Goal: Navigation & Orientation: Understand site structure

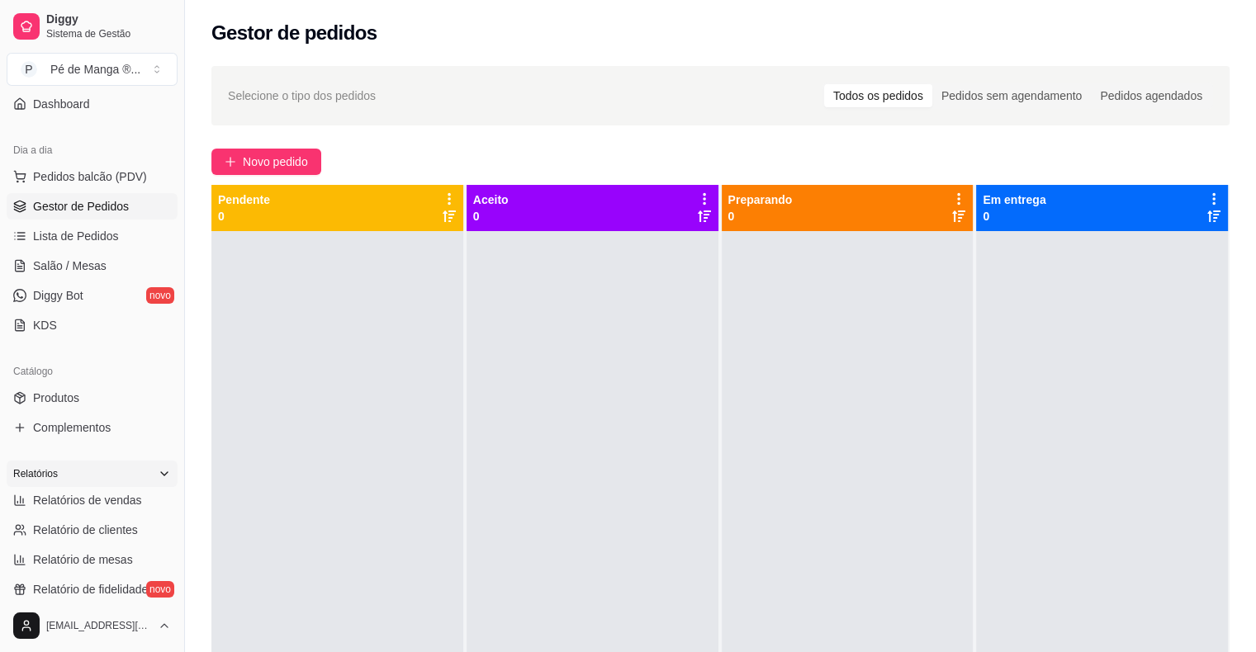
scroll to position [165, 0]
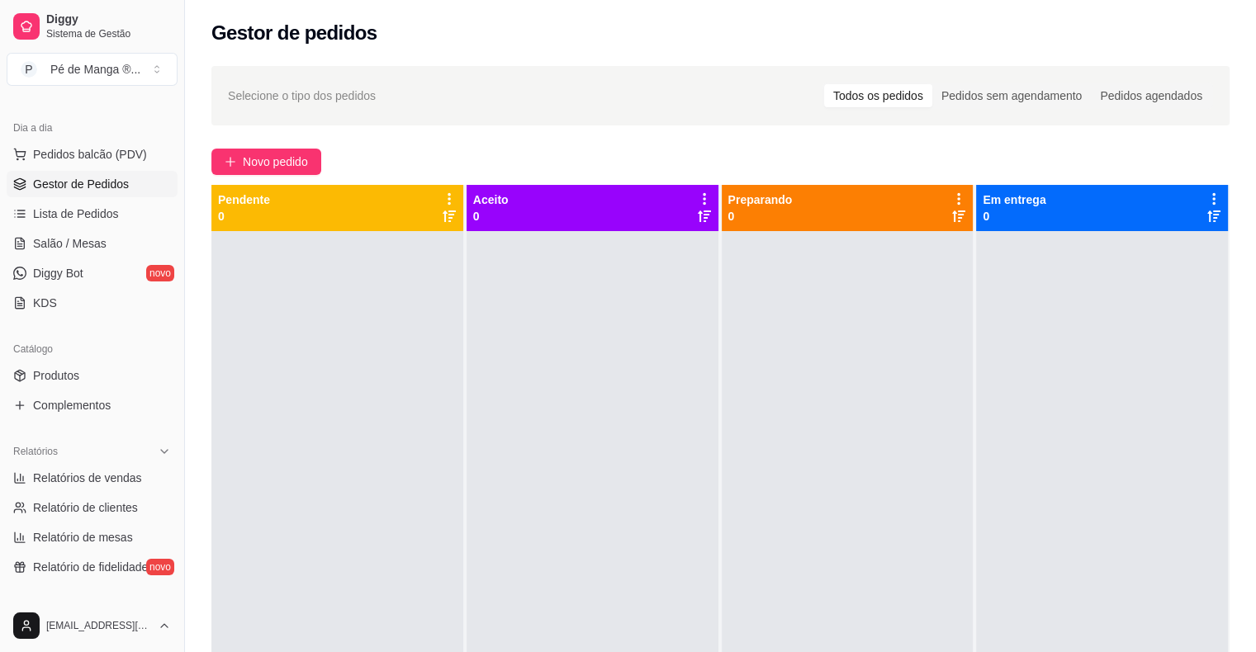
click at [99, 390] on ul "Produtos Complementos" at bounding box center [92, 390] width 171 height 56
click at [97, 386] on link "Produtos" at bounding box center [92, 375] width 171 height 26
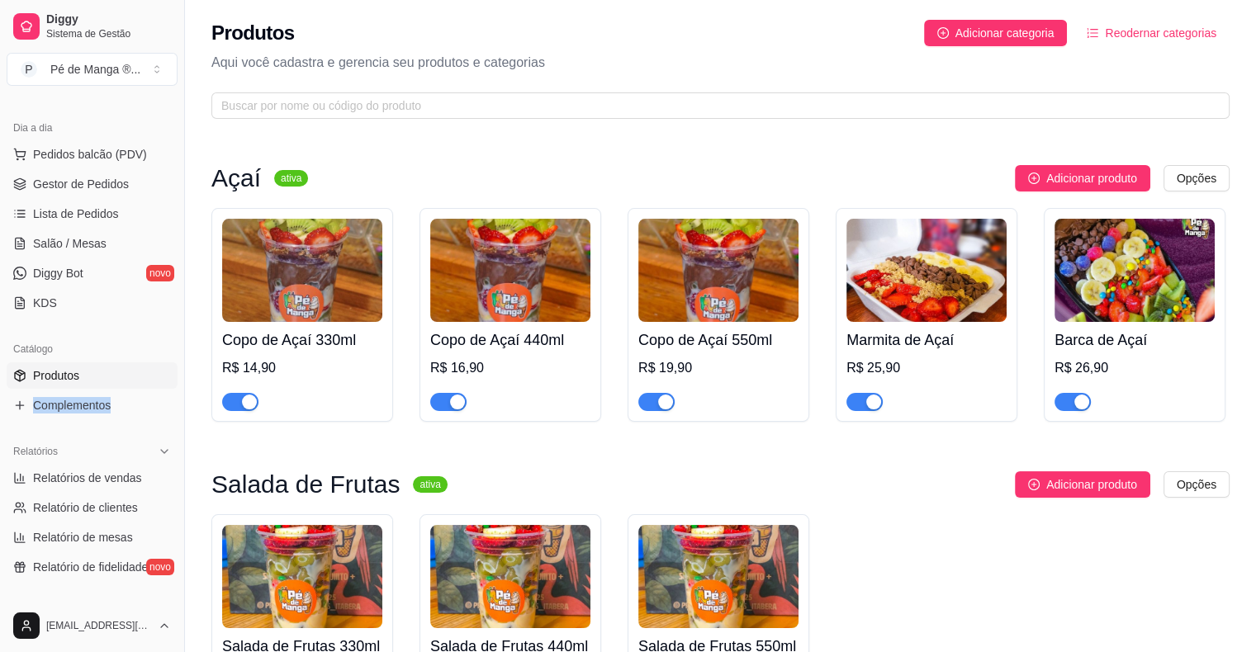
click at [99, 378] on link "Produtos" at bounding box center [92, 375] width 171 height 26
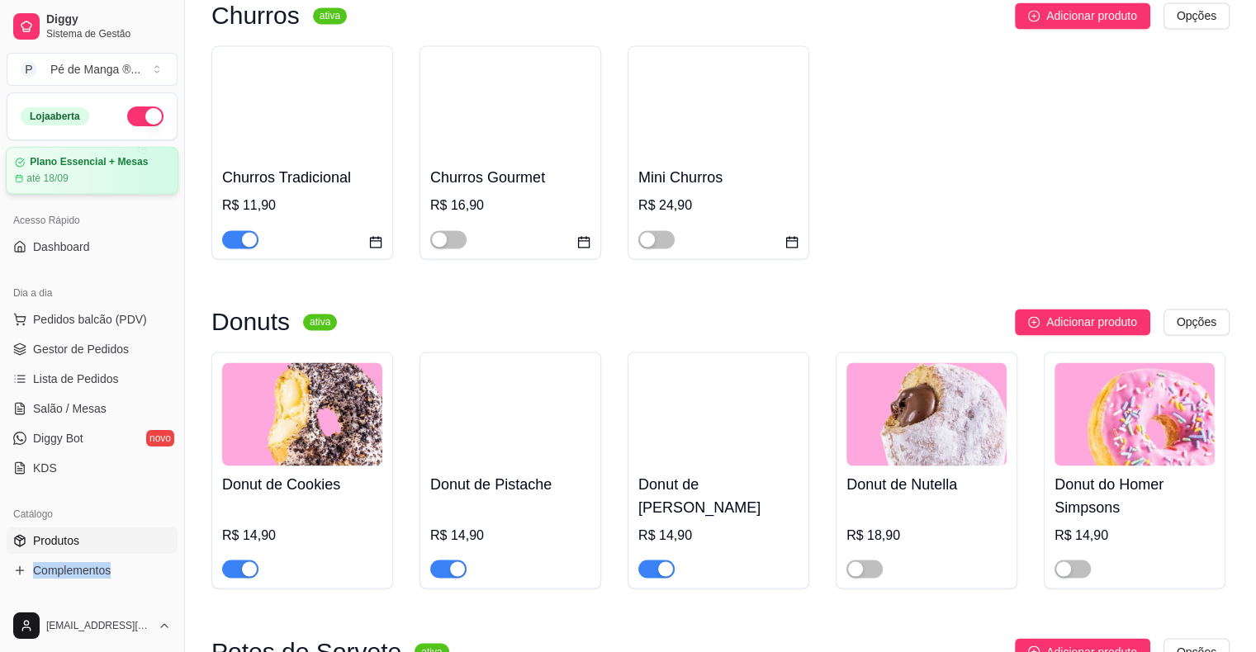
scroll to position [2676, 0]
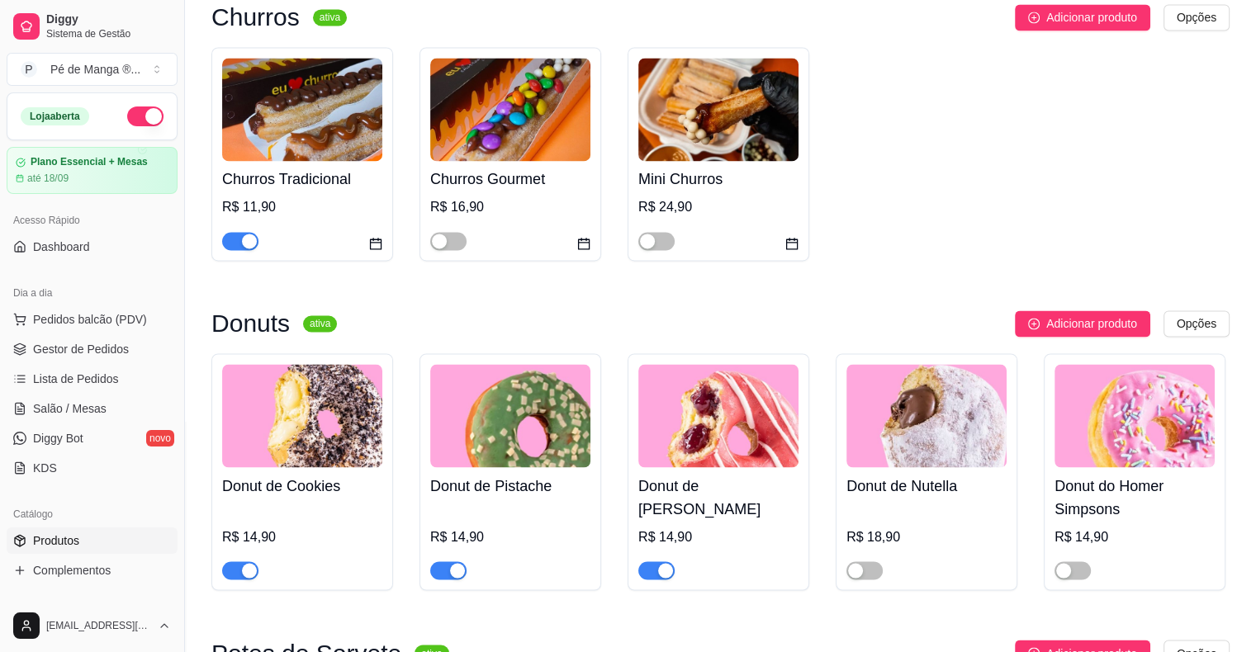
click at [60, 126] on div "Loja aberta" at bounding box center [91, 116] width 169 height 46
click at [60, 121] on div "Loja aberta" at bounding box center [55, 116] width 69 height 18
click at [81, 101] on div "Loja aberta" at bounding box center [91, 116] width 169 height 46
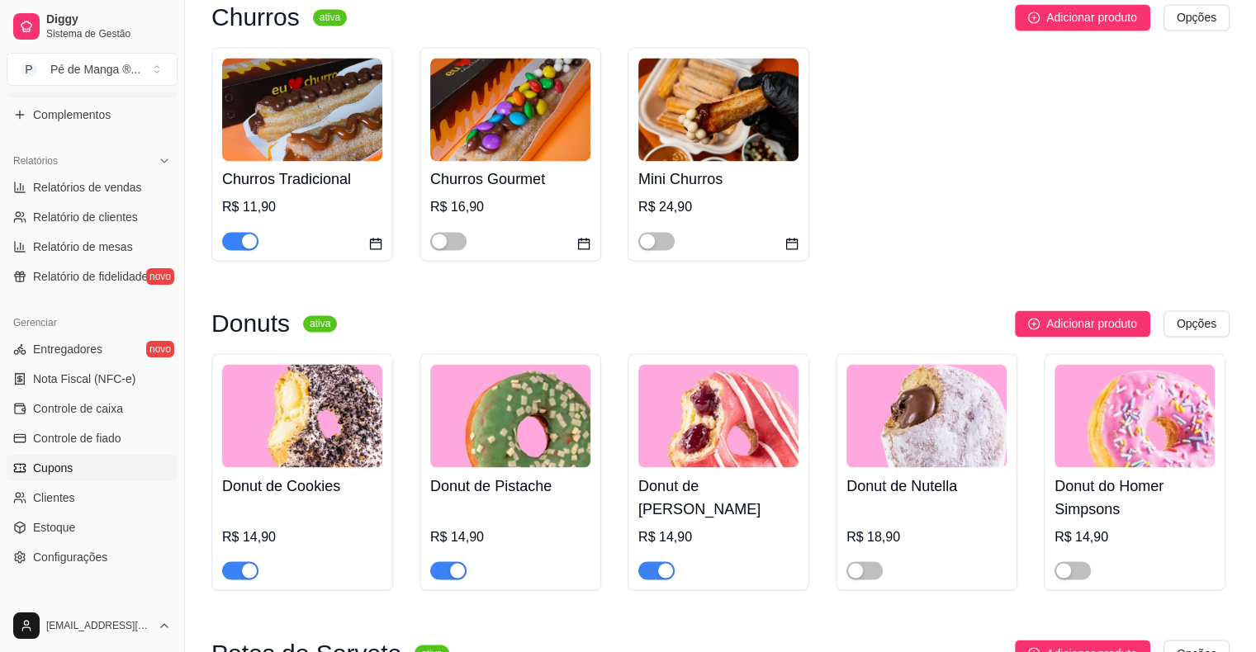
scroll to position [495, 0]
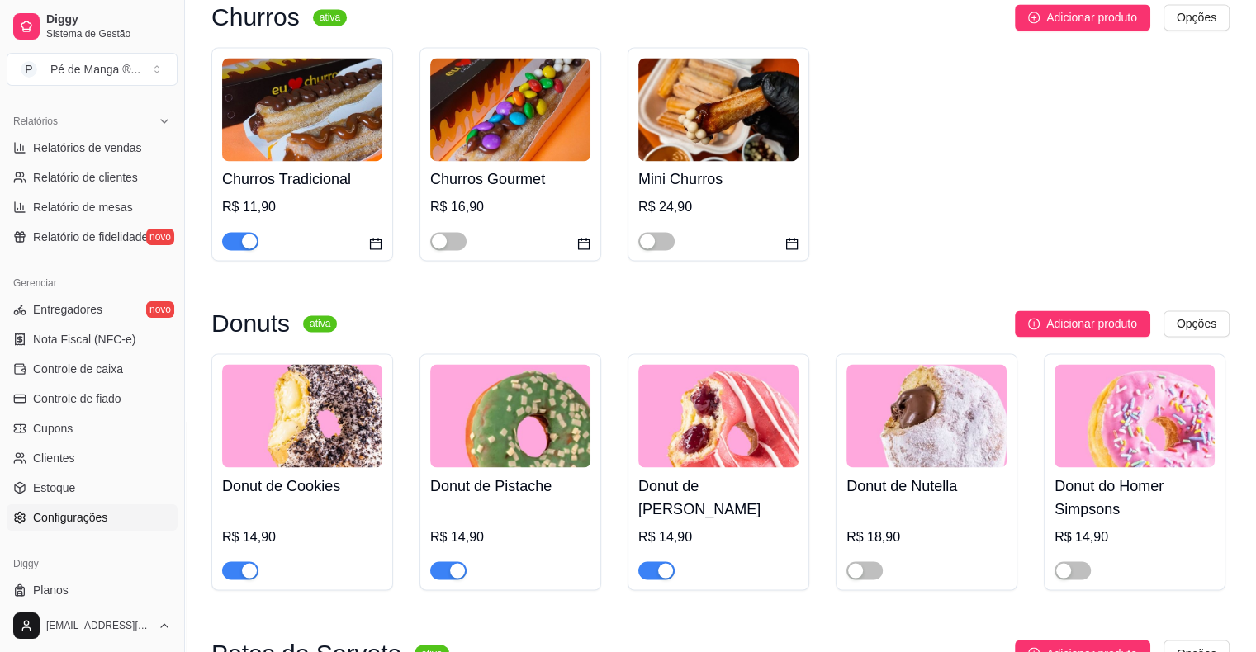
click at [114, 514] on link "Configurações" at bounding box center [92, 517] width 171 height 26
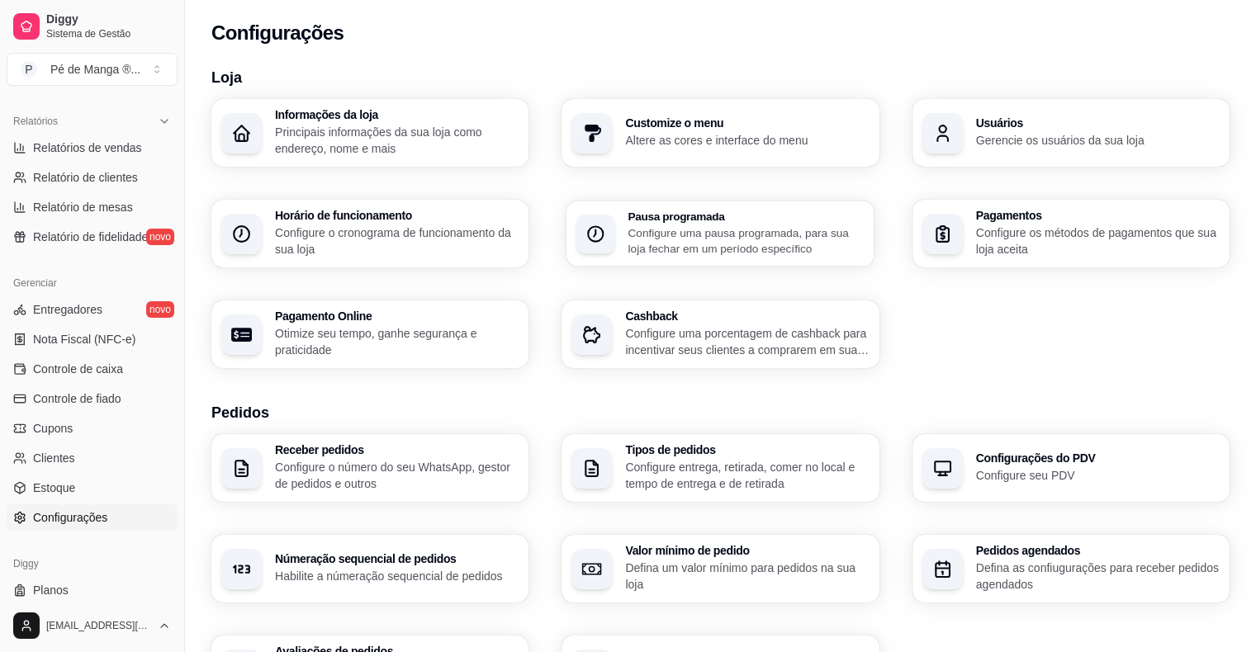
click at [772, 235] on p "Configure uma pausa programada, para sua loja fechar em um período específico" at bounding box center [746, 241] width 236 height 32
click at [419, 337] on p "Otimize seu tempo, ganhe segurança e praticidade" at bounding box center [395, 341] width 236 height 32
select select "4.98"
click at [444, 136] on p "Principais informações da sua loja como endereço, nome e mais" at bounding box center [397, 140] width 244 height 33
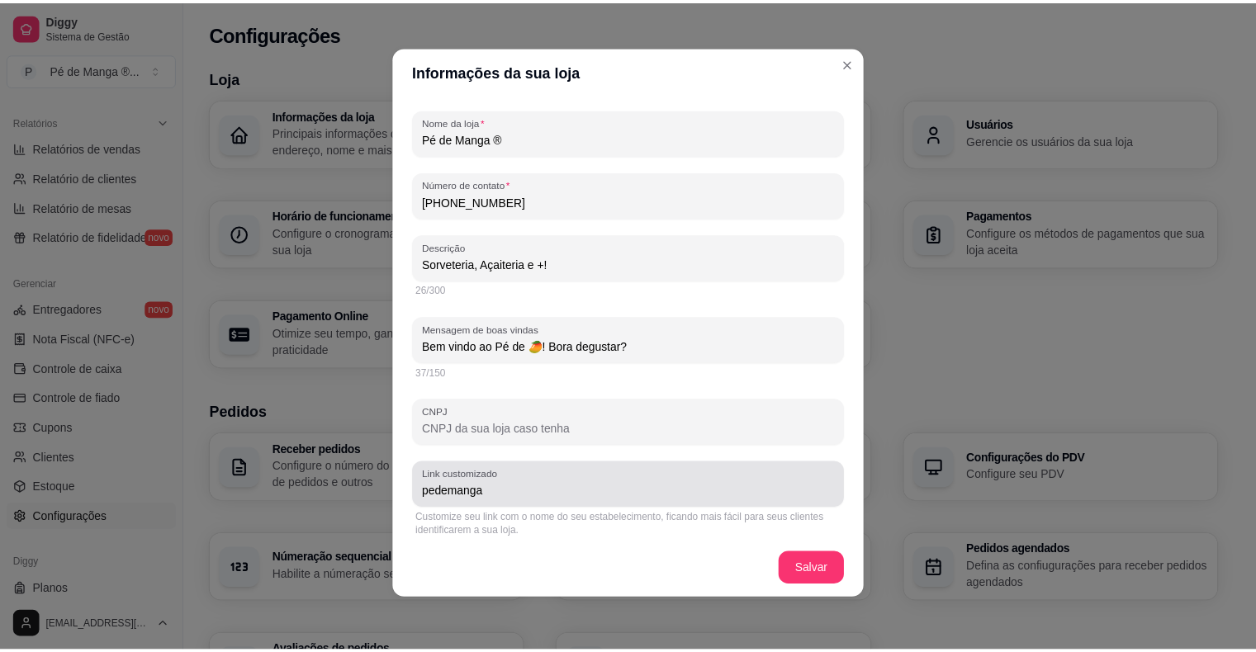
scroll to position [196, 0]
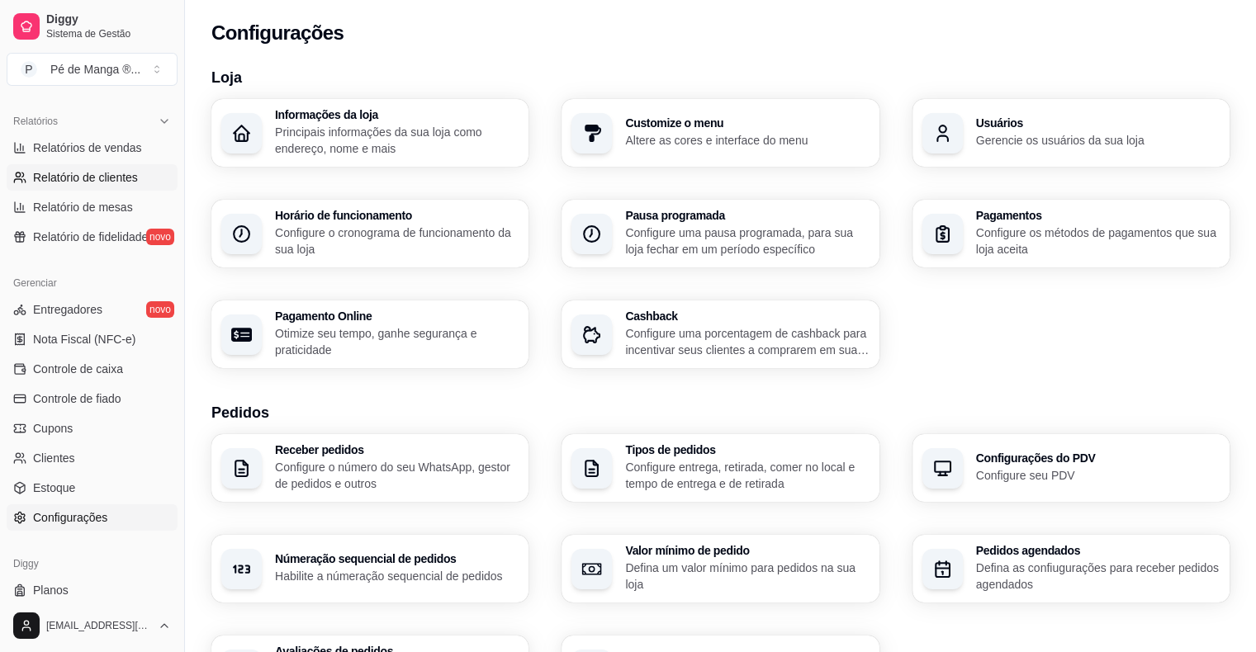
click at [116, 175] on span "Relatório de clientes" at bounding box center [85, 177] width 105 height 17
select select "30"
select select "HIGHEST_TOTAL_SPENT_WITH_ORDERS"
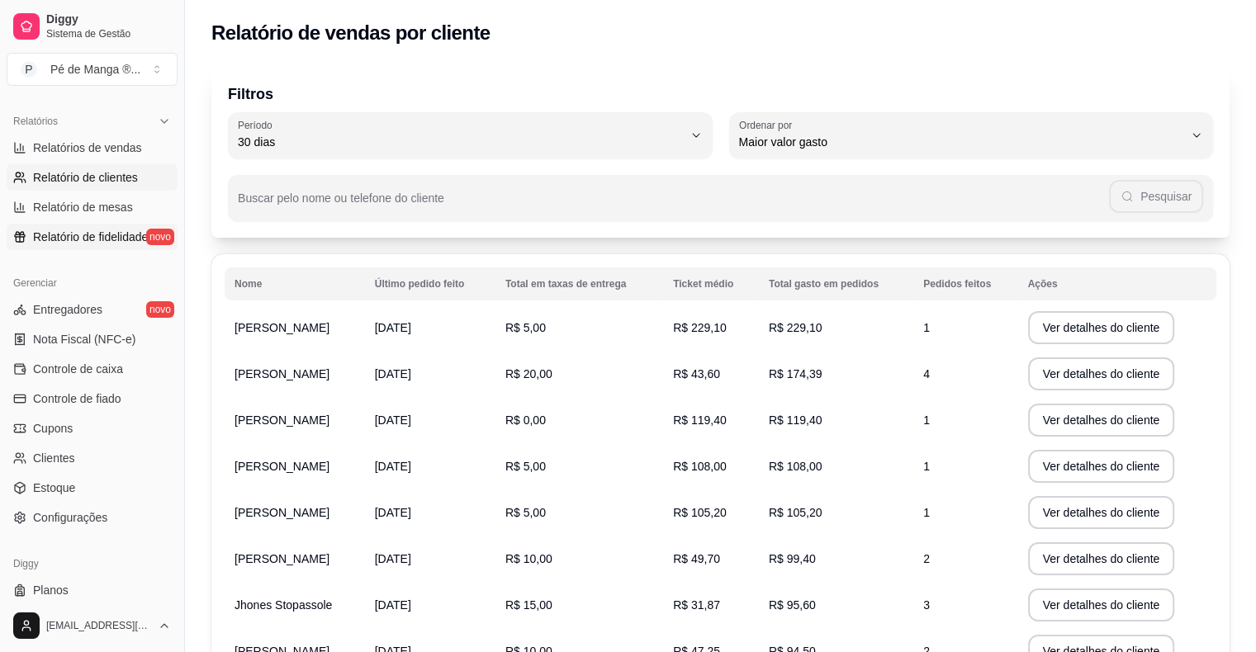
click at [89, 230] on span "Relatório de fidelidade" at bounding box center [90, 237] width 115 height 17
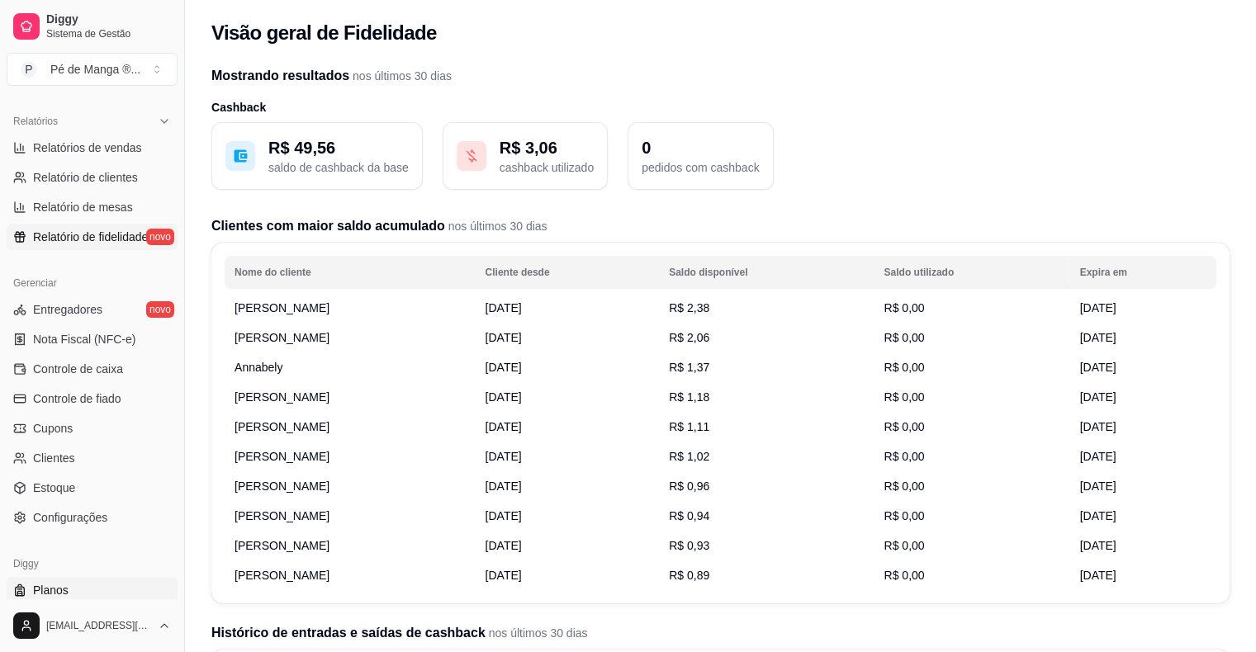
click at [105, 597] on link "Planos" at bounding box center [92, 590] width 171 height 26
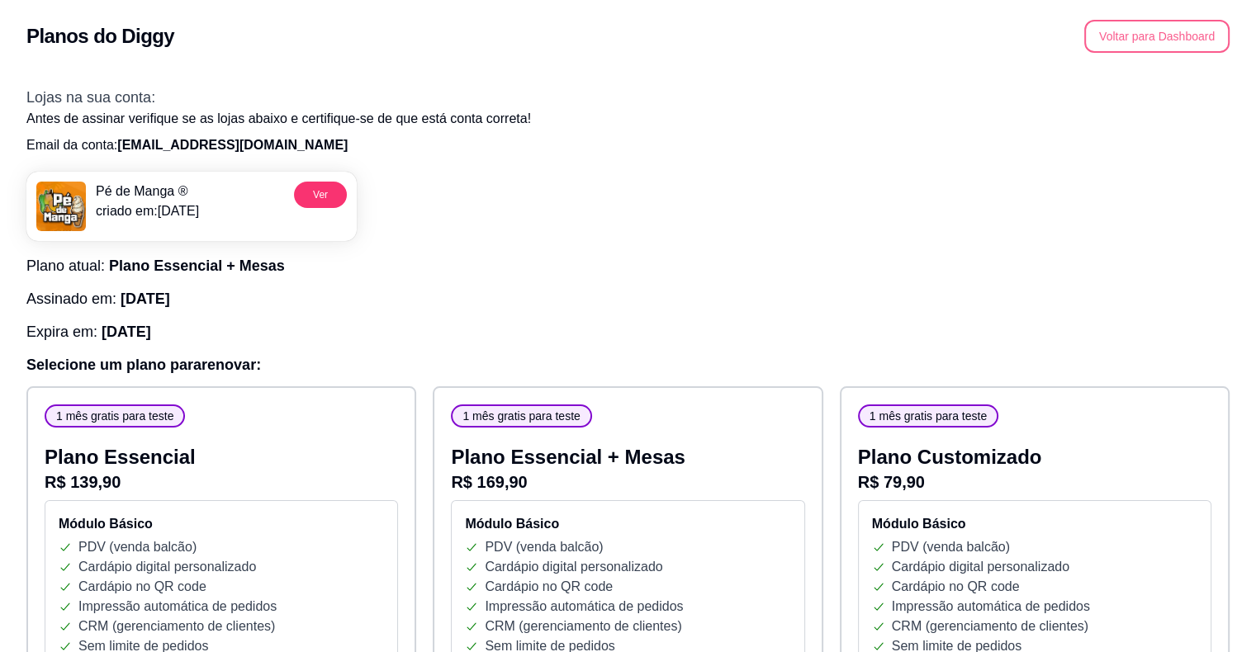
click at [1125, 41] on button "Voltar para Dashboard" at bounding box center [1156, 36] width 145 height 33
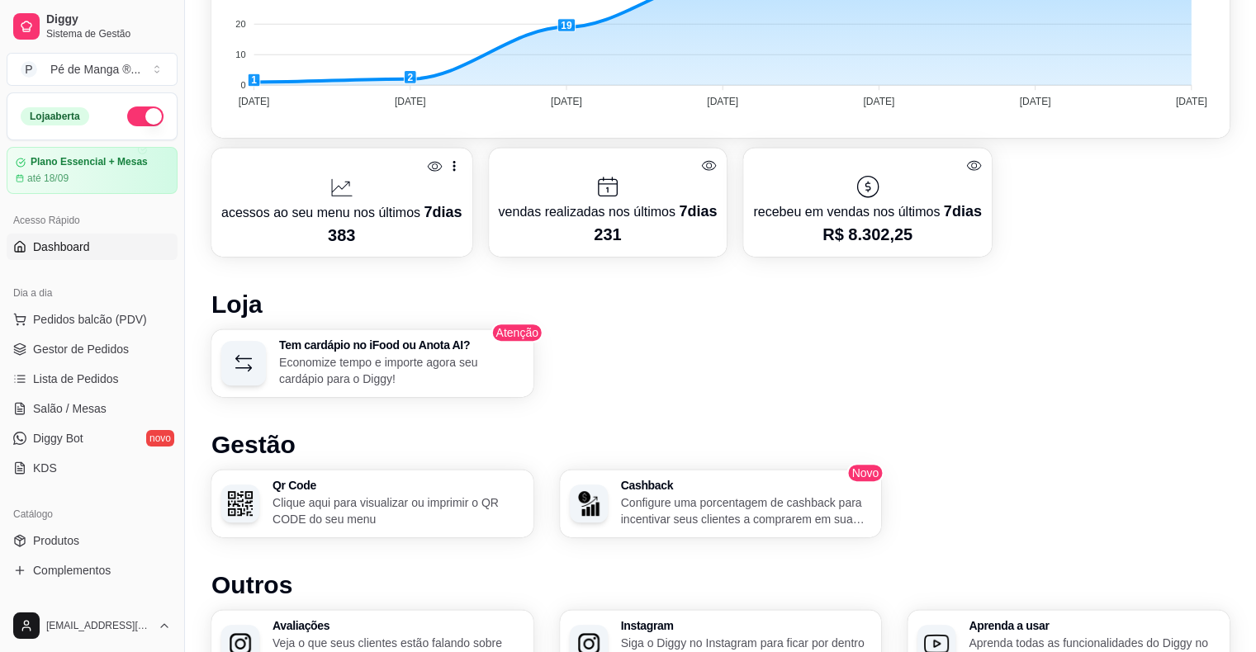
scroll to position [916, 0]
